Goal: Entertainment & Leisure: Consume media (video, audio)

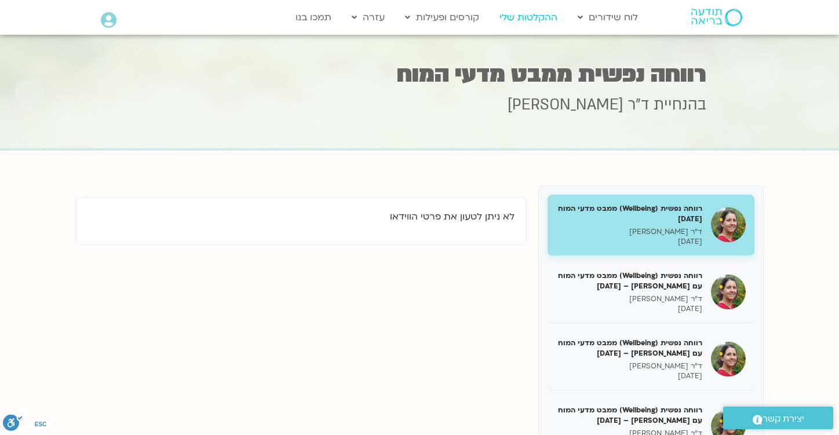
click at [518, 16] on link "ההקלטות שלי" at bounding box center [529, 17] width 70 height 22
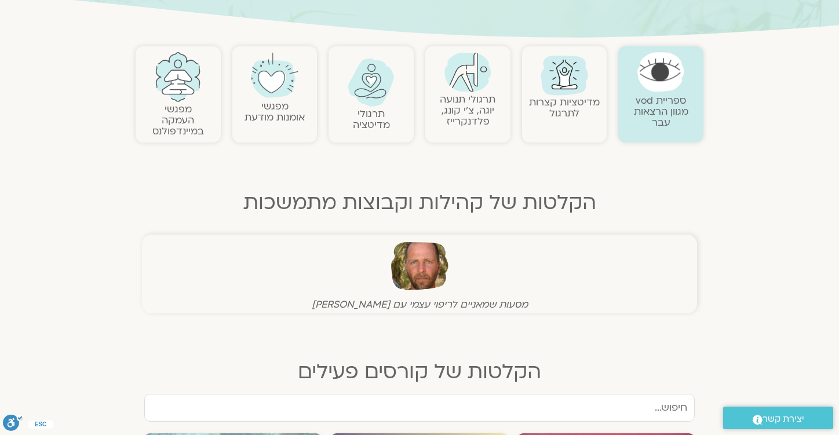
scroll to position [216, 0]
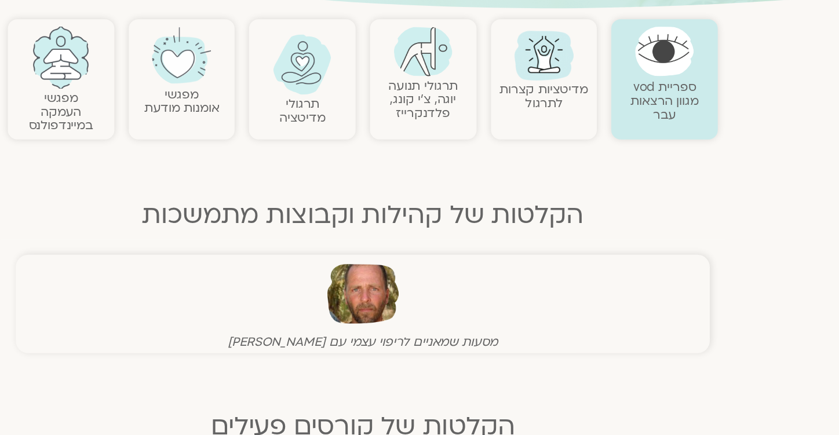
click at [374, 107] on img at bounding box center [371, 85] width 47 height 48
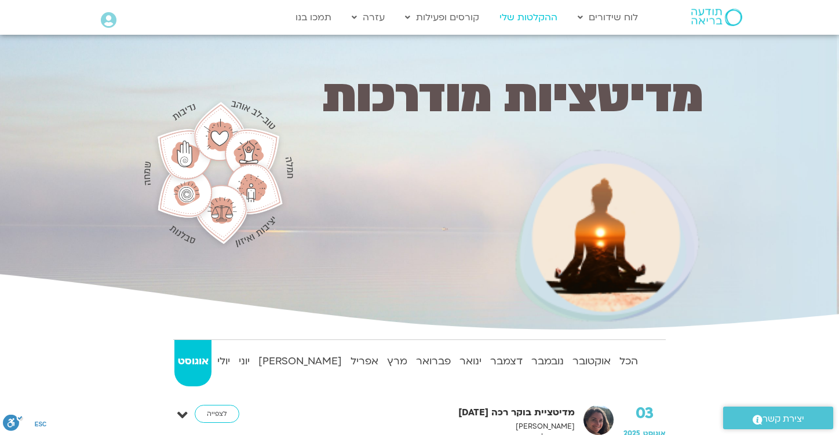
click at [525, 20] on link "ההקלטות שלי" at bounding box center [529, 17] width 70 height 22
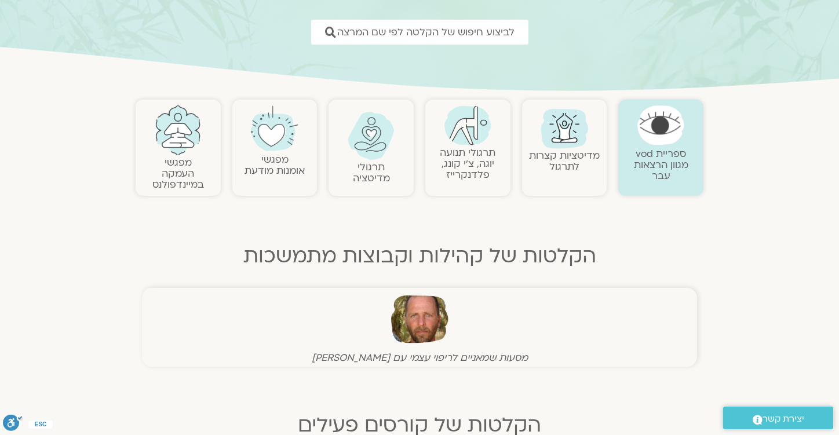
scroll to position [165, 0]
click at [375, 161] on link "תרגולי מדיטציה" at bounding box center [371, 173] width 37 height 24
click at [378, 181] on link "תרגולי מדיטציה" at bounding box center [371, 173] width 37 height 24
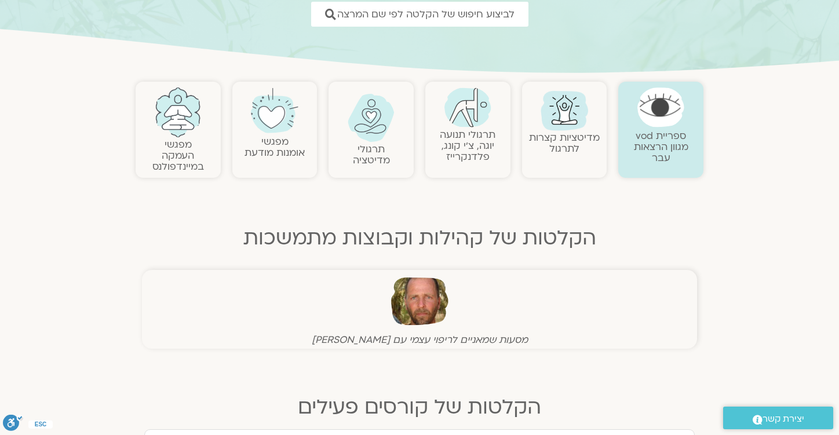
scroll to position [182, 0]
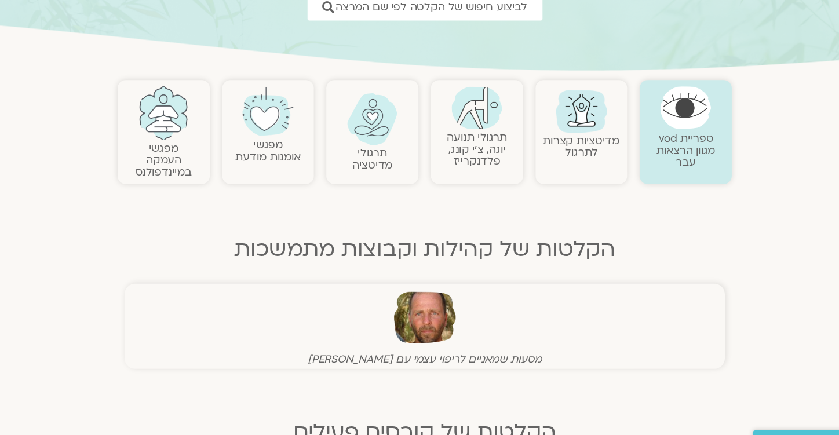
click at [381, 140] on img at bounding box center [371, 119] width 47 height 48
click at [369, 159] on link "תרגולי מדיטציה" at bounding box center [371, 156] width 37 height 24
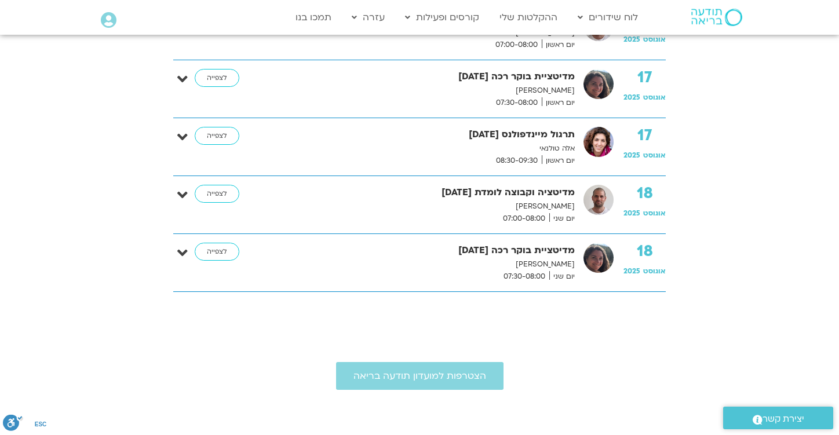
scroll to position [1498, 0]
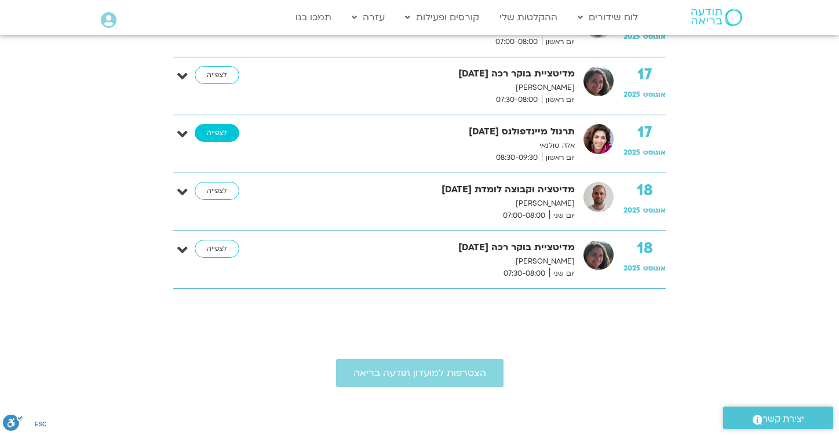
click at [217, 134] on link "לצפייה" at bounding box center [217, 133] width 45 height 19
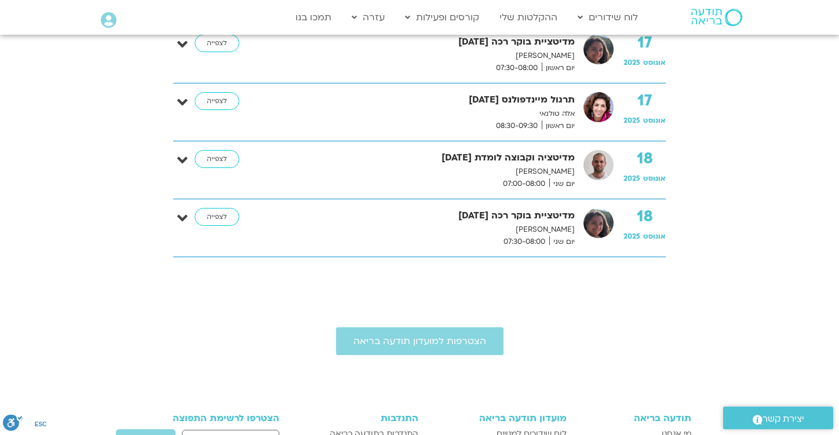
scroll to position [1531, 0]
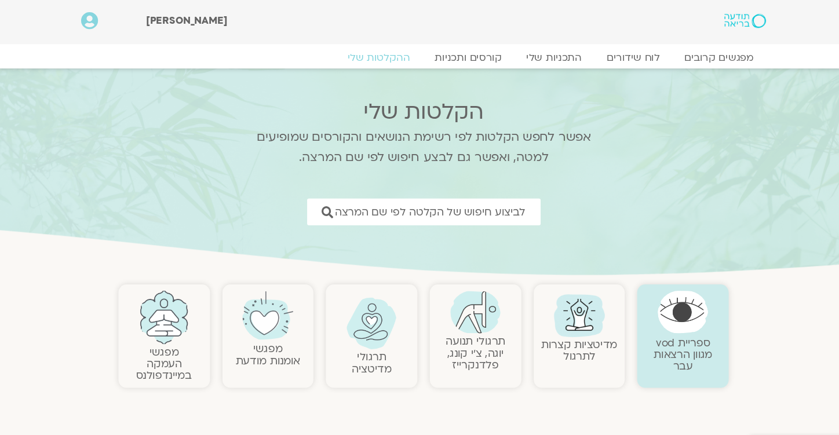
click at [370, 324] on img at bounding box center [371, 301] width 47 height 48
click at [361, 337] on link "תרגולי מדיטציה" at bounding box center [371, 338] width 37 height 24
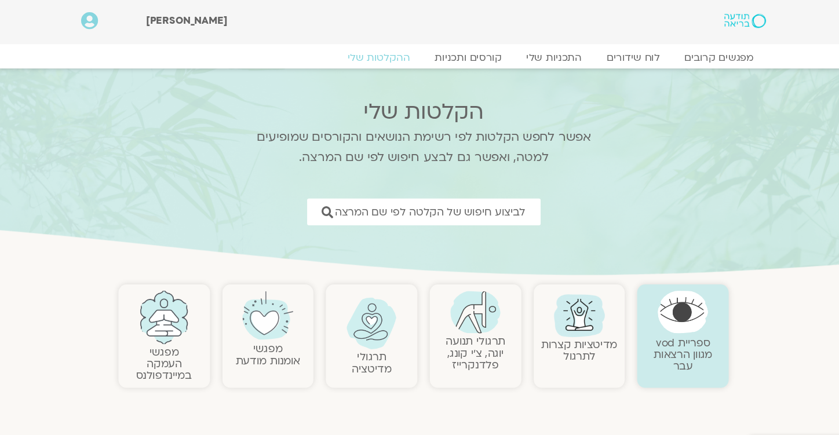
click at [361, 337] on link "תרגולי מדיטציה" at bounding box center [371, 338] width 37 height 24
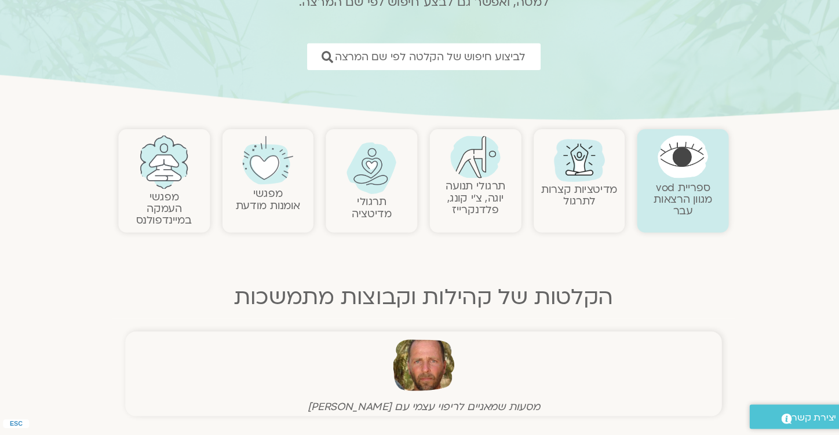
scroll to position [115, 0]
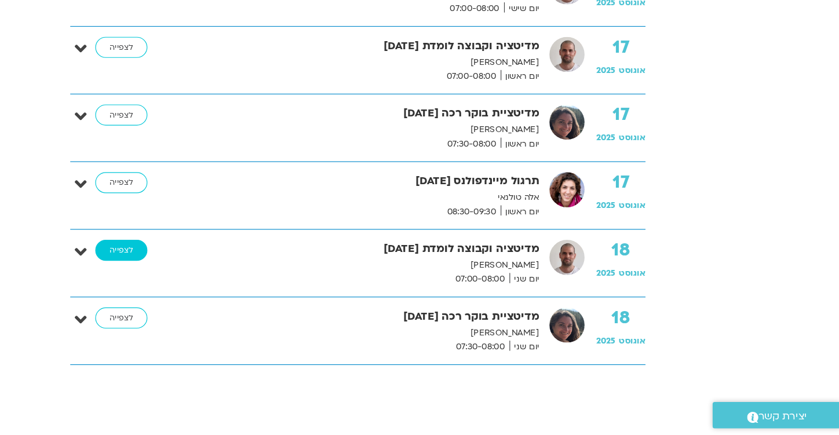
scroll to position [1411, 0]
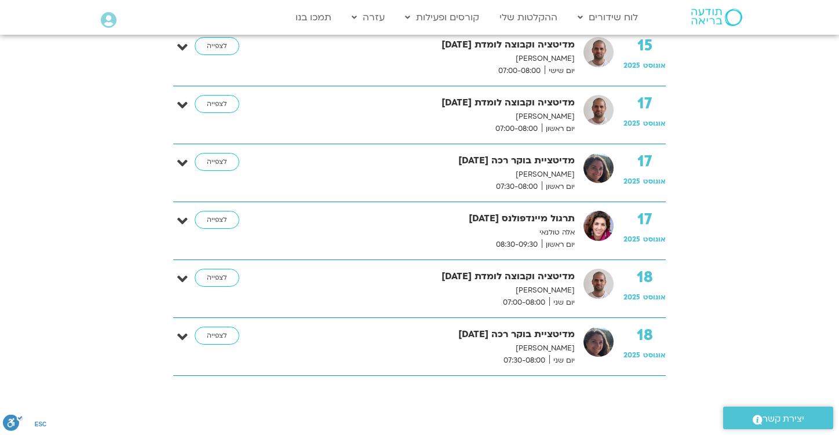
click at [495, 273] on strong "מדיטציה וקבוצה לומדת 18.8.25" at bounding box center [423, 277] width 304 height 16
click at [396, 280] on strong "מדיטציה וקבוצה לומדת 18.8.25" at bounding box center [423, 277] width 304 height 16
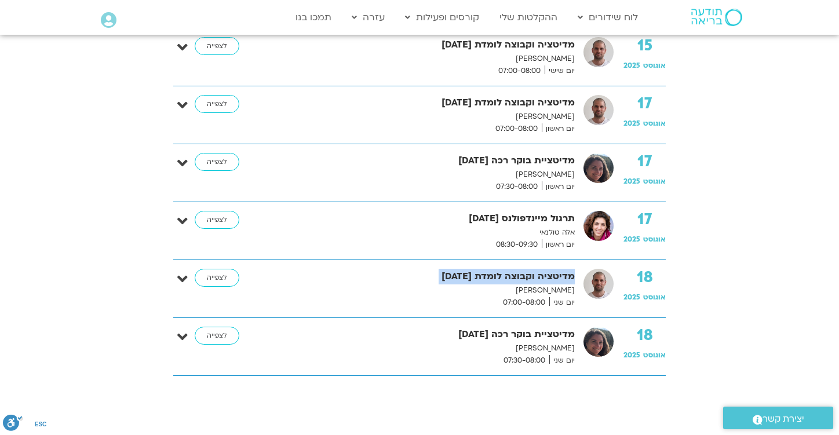
click at [396, 280] on strong "מדיטציה וקבוצה לומדת 18.8.25" at bounding box center [423, 277] width 304 height 16
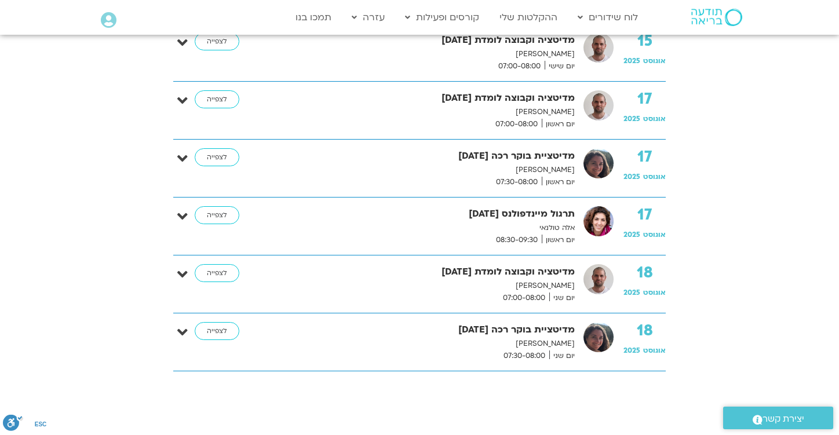
scroll to position [1411, 0]
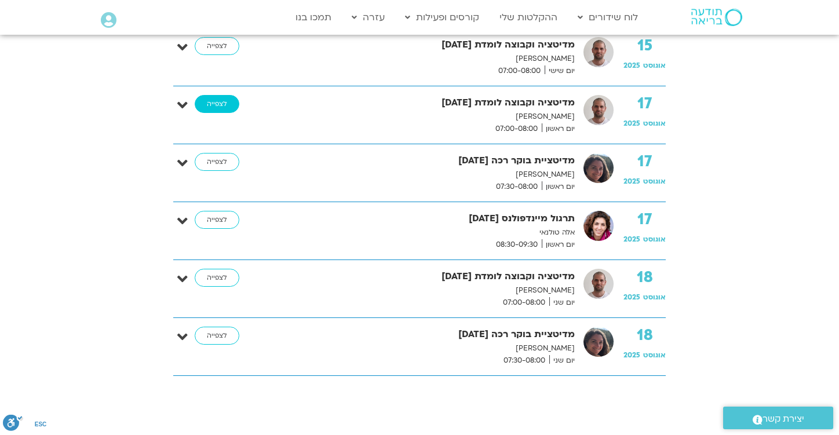
click at [214, 104] on link "לצפייה" at bounding box center [217, 104] width 45 height 19
